Goal: Task Accomplishment & Management: Manage account settings

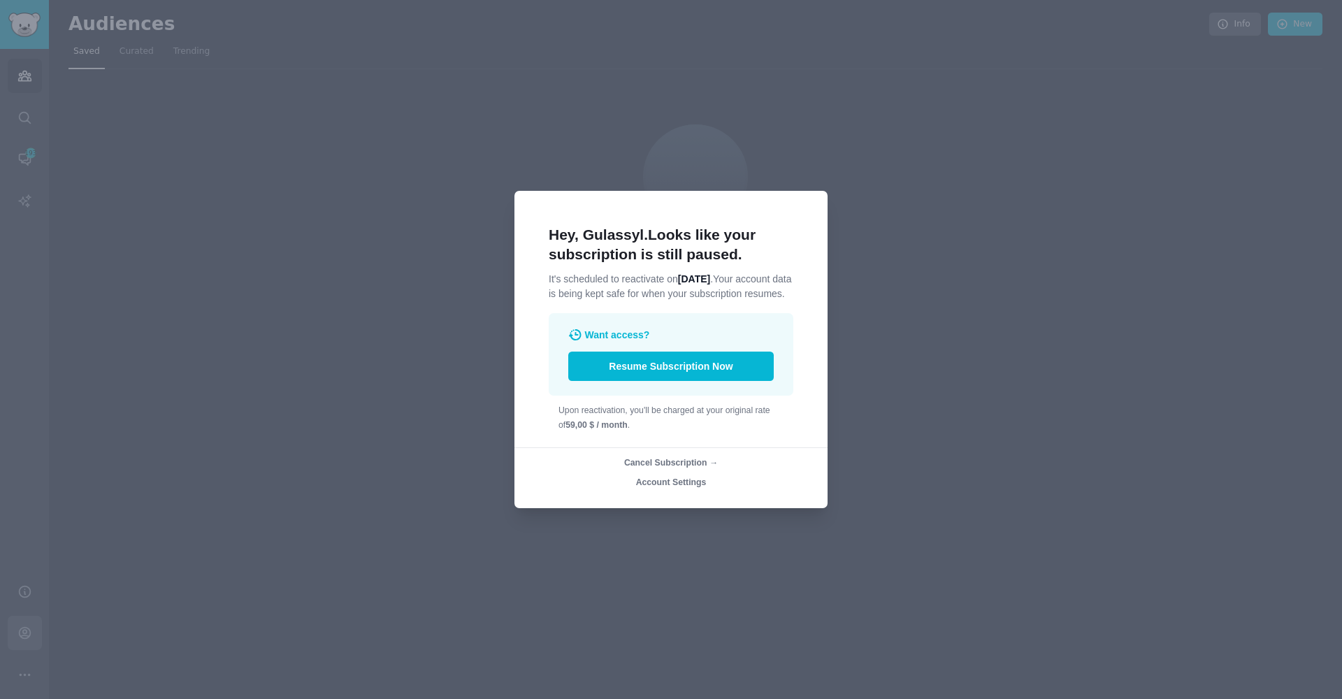
click at [25, 633] on div at bounding box center [671, 349] width 1342 height 699
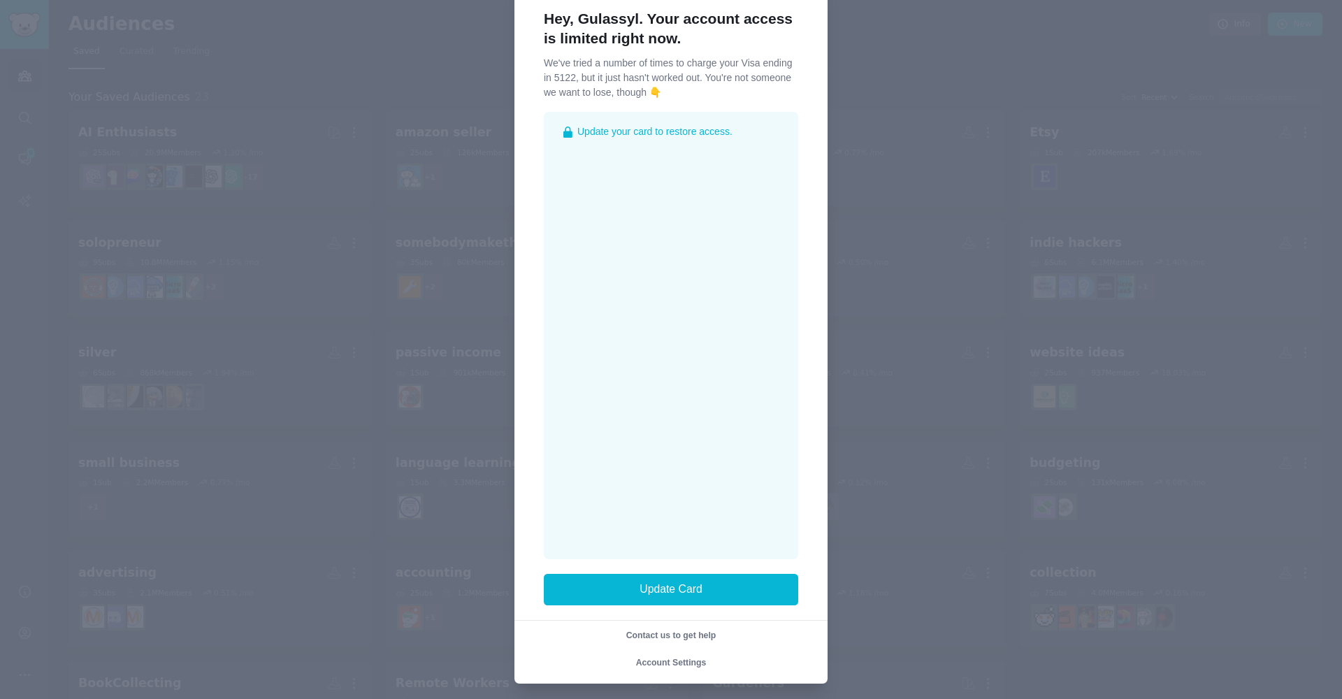
scroll to position [36, 0]
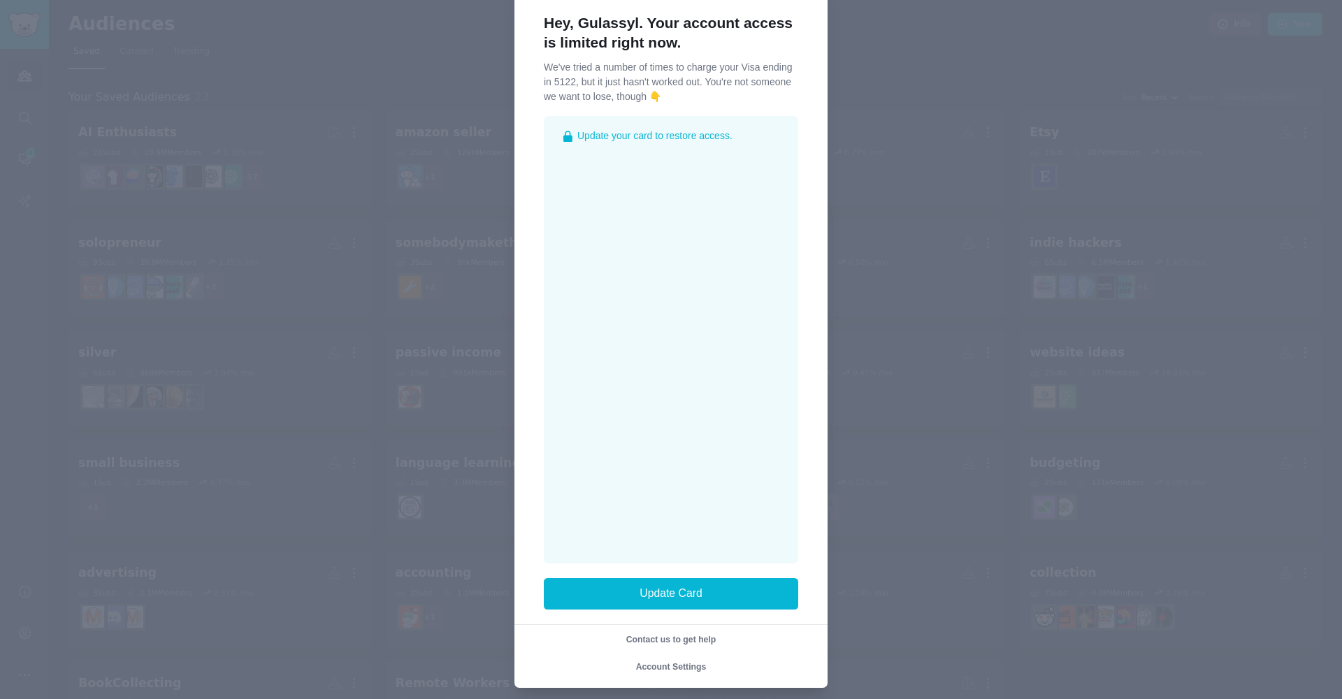
click at [669, 662] on span "Account Settings" at bounding box center [671, 667] width 71 height 10
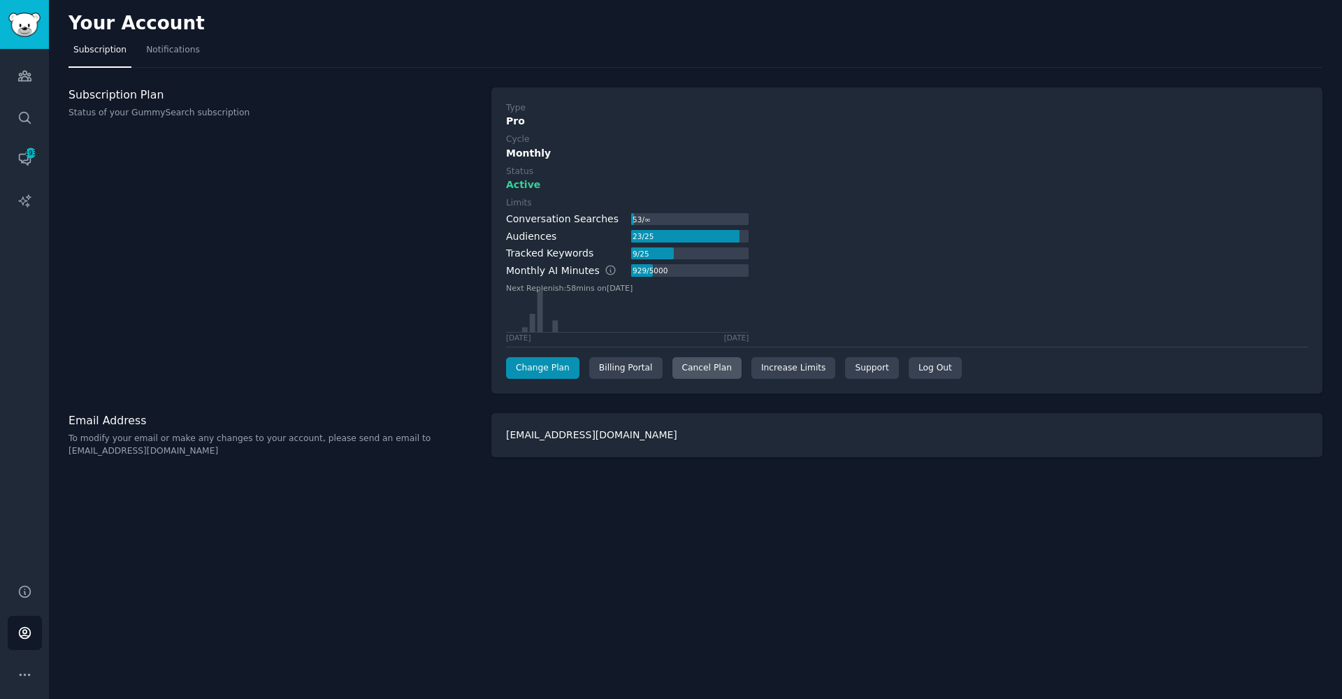
click at [681, 366] on div "Cancel Plan" at bounding box center [706, 368] width 69 height 22
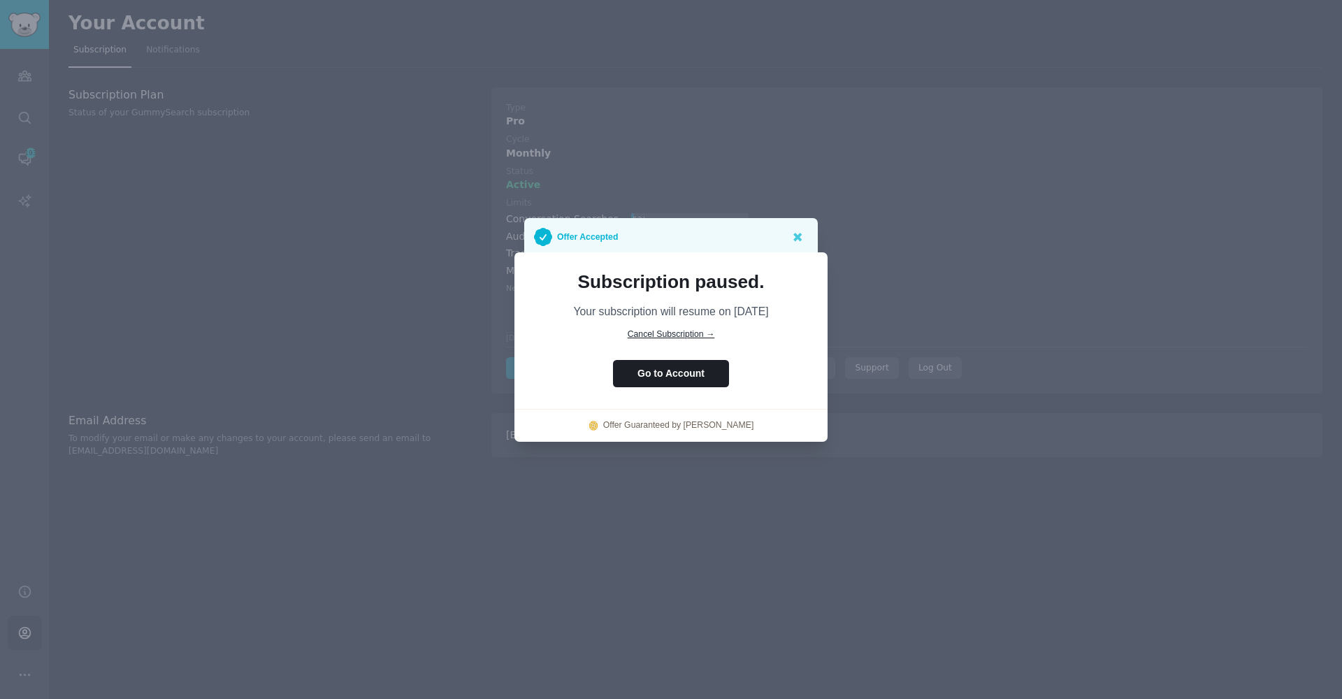
click at [678, 374] on button "Go to Account" at bounding box center [671, 373] width 116 height 27
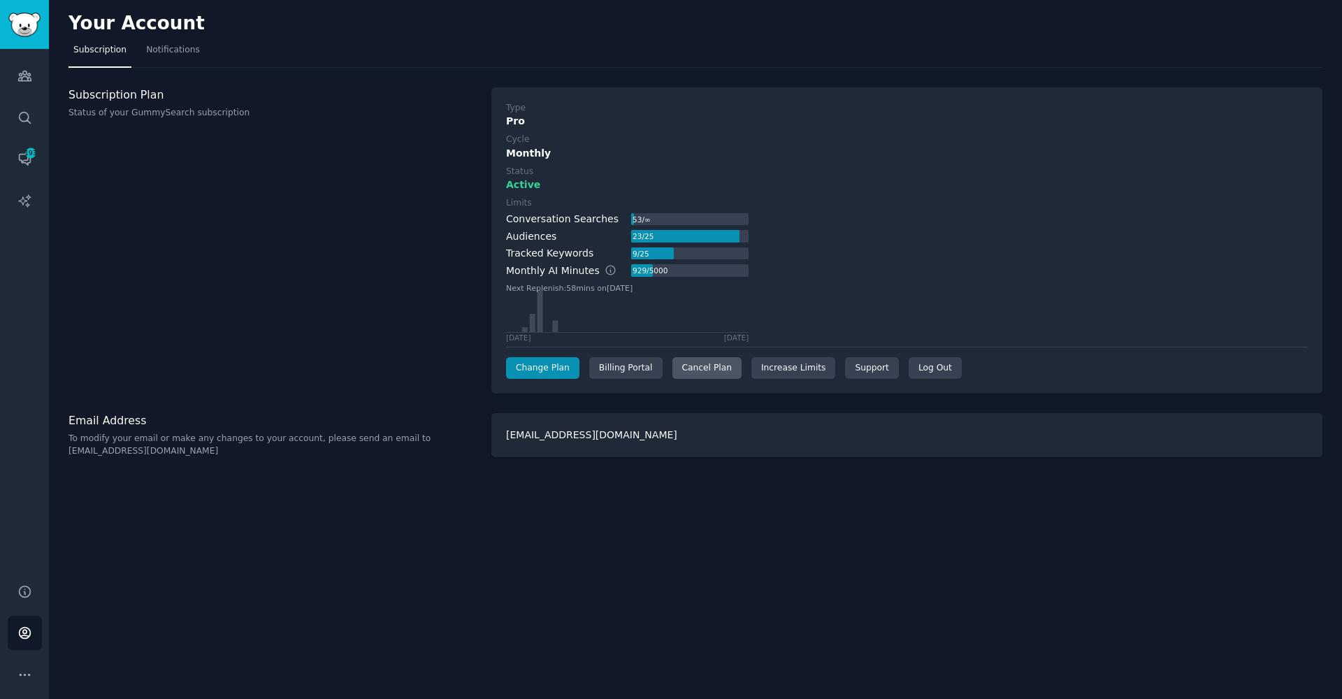
click at [679, 372] on div "Cancel Plan" at bounding box center [706, 368] width 69 height 22
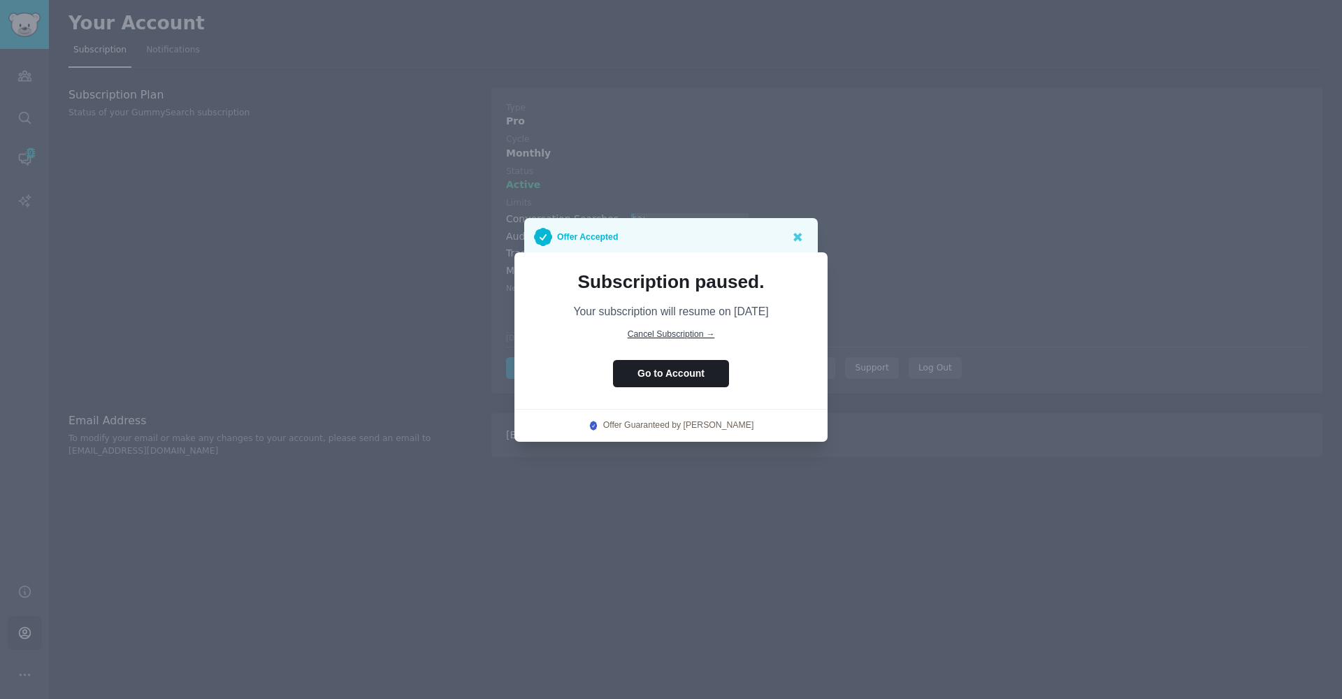
click at [682, 330] on span "Cancel Subscription →" at bounding box center [671, 334] width 87 height 10
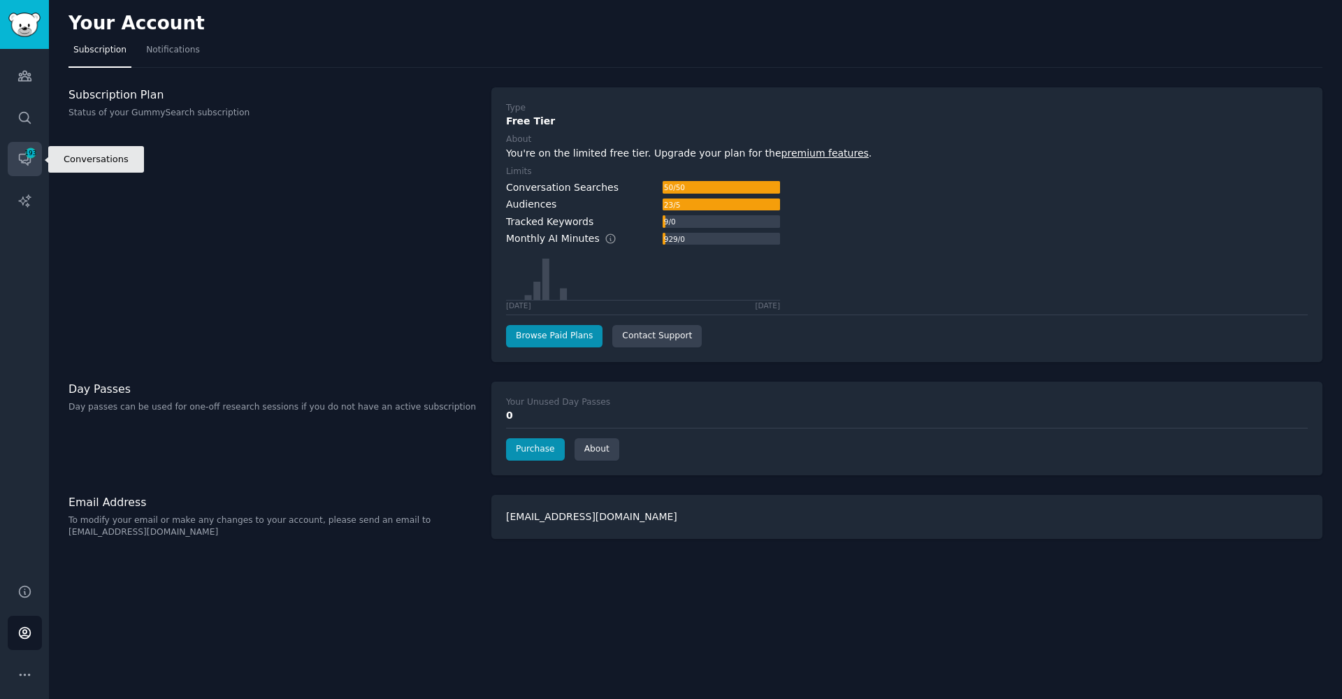
click at [29, 157] on span "193" at bounding box center [30, 153] width 13 height 10
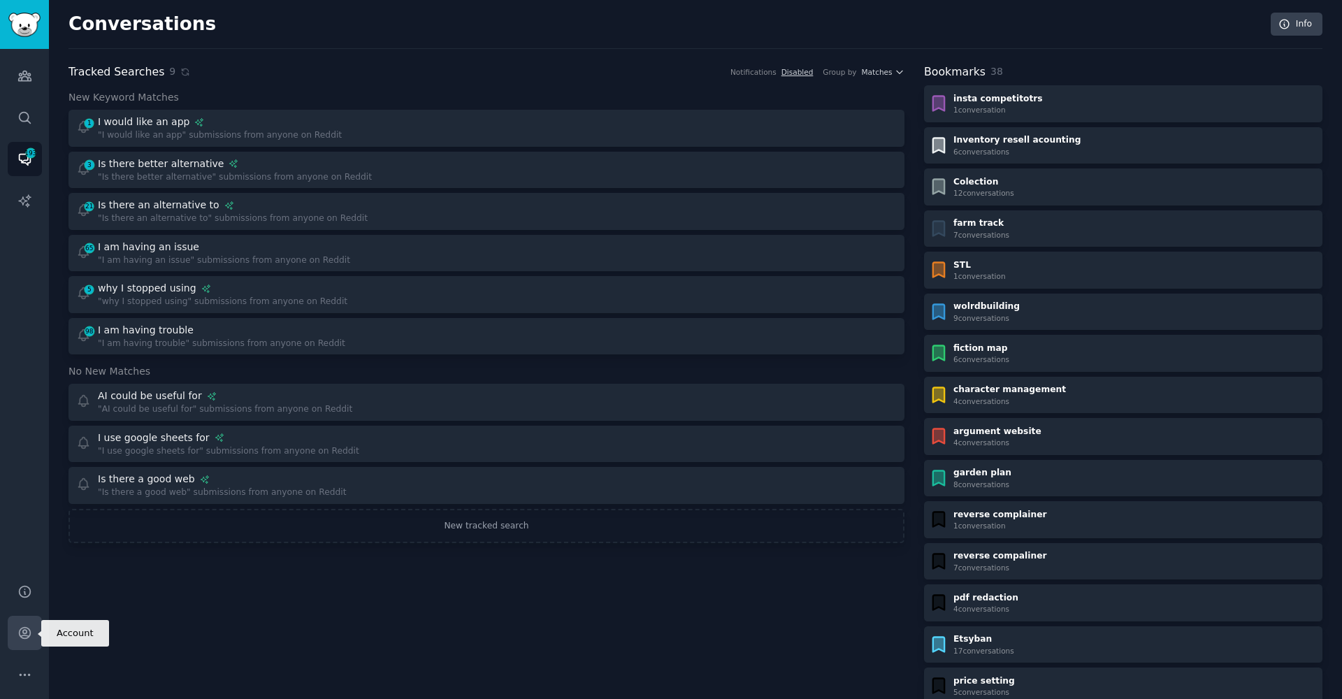
click at [15, 626] on link "Account" at bounding box center [25, 633] width 34 height 34
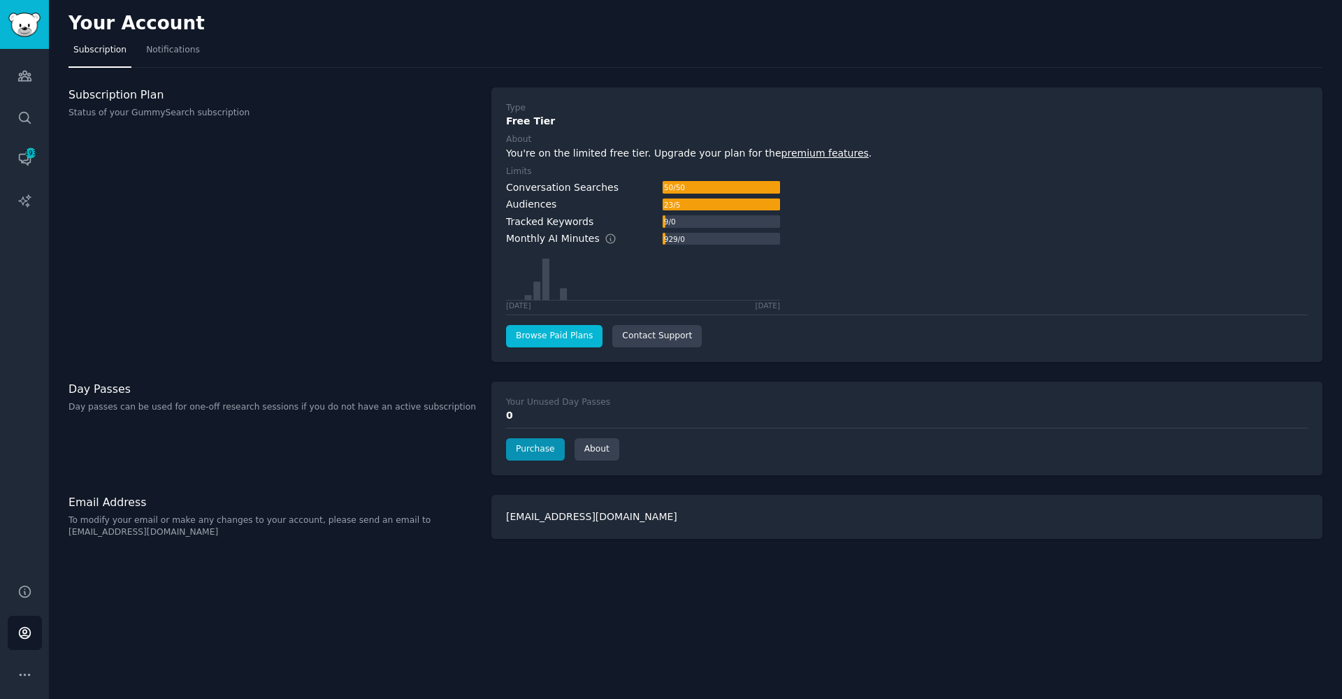
click at [546, 331] on link "Browse Paid Plans" at bounding box center [554, 336] width 96 height 22
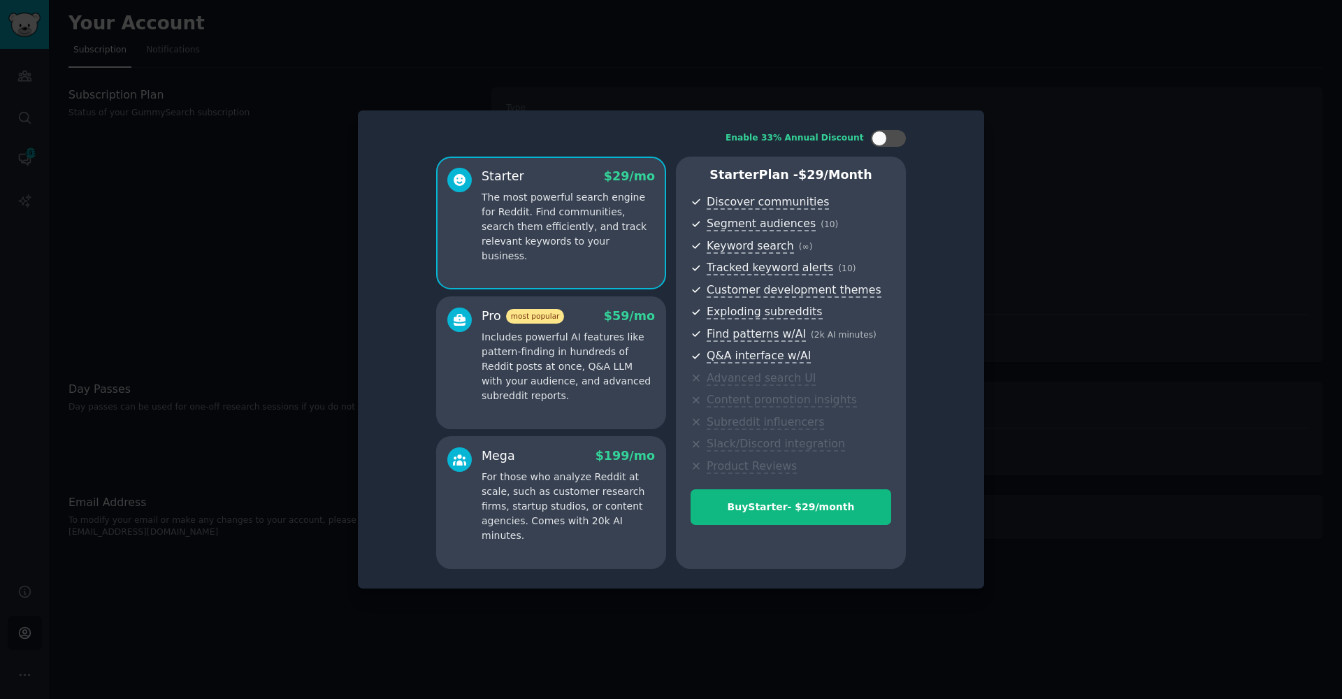
click at [1129, 331] on div at bounding box center [671, 349] width 1342 height 699
